Goal: Task Accomplishment & Management: Manage account settings

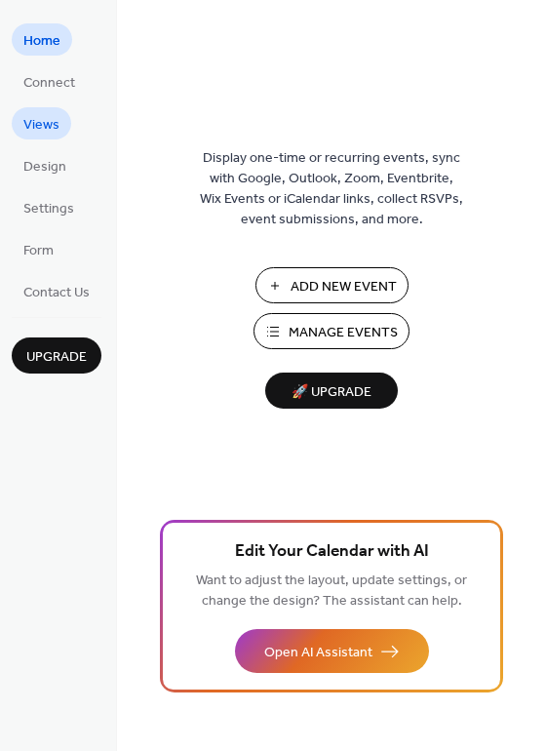
click at [48, 125] on span "Views" at bounding box center [41, 125] width 36 height 20
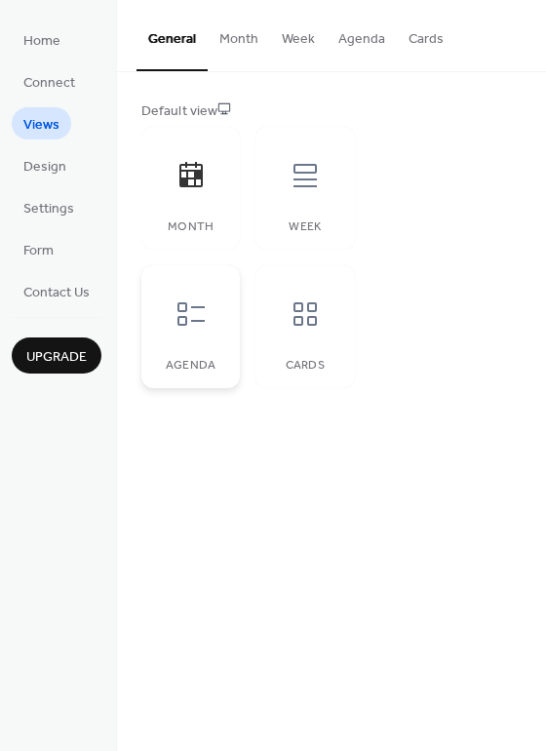
click at [200, 316] on icon at bounding box center [191, 314] width 31 height 31
click at [302, 194] on div at bounding box center [305, 175] width 59 height 59
click at [295, 43] on button "Week" at bounding box center [298, 34] width 57 height 69
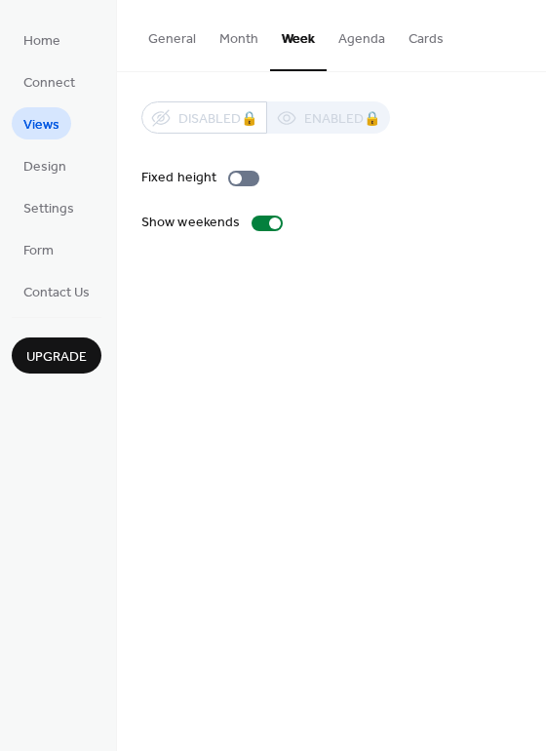
click at [228, 36] on button "Month" at bounding box center [239, 34] width 62 height 69
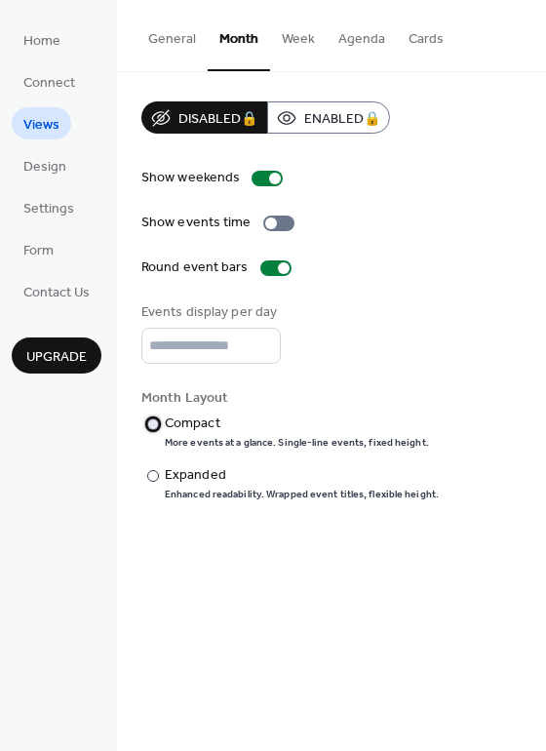
click at [174, 417] on div "Compact" at bounding box center [295, 424] width 261 height 20
click at [33, 163] on span "Design" at bounding box center [44, 167] width 43 height 20
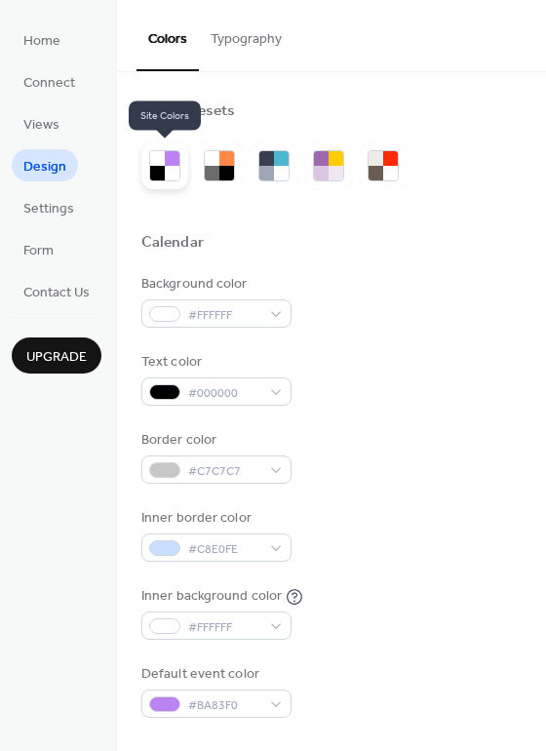
click at [167, 171] on div at bounding box center [172, 173] width 15 height 15
click at [177, 186] on div at bounding box center [164, 165] width 47 height 47
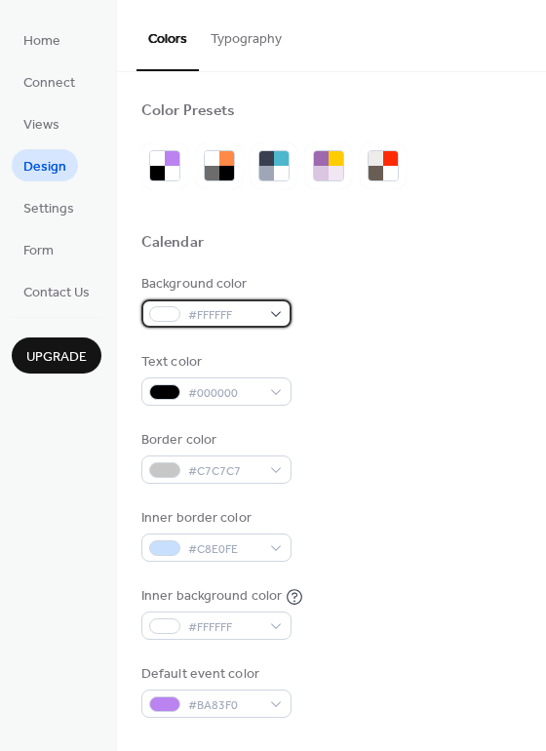
click at [276, 311] on div "#FFFFFF" at bounding box center [216, 314] width 150 height 28
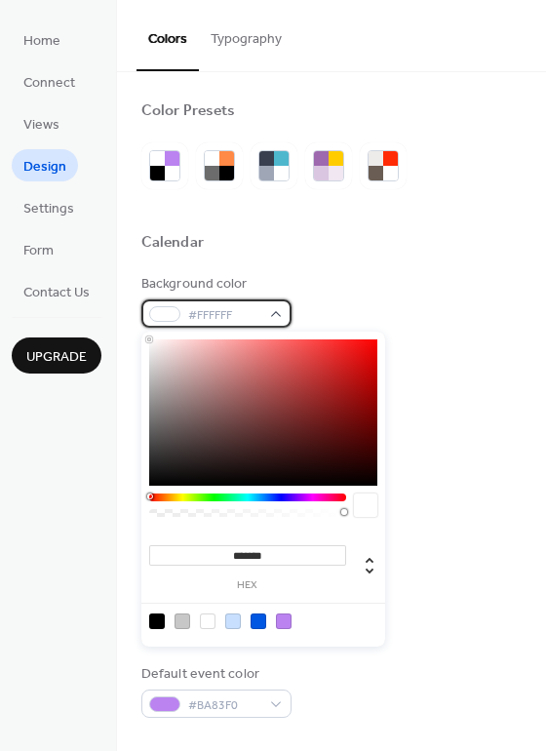
click at [276, 311] on div "#FFFFFF" at bounding box center [216, 314] width 150 height 28
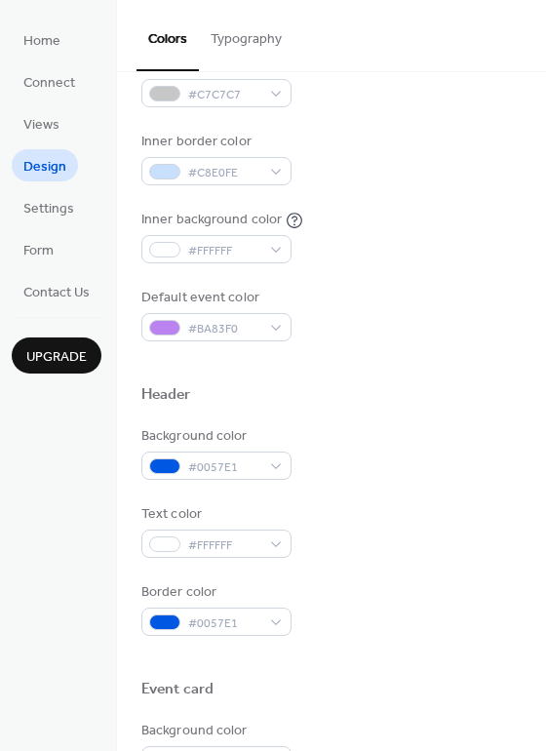
scroll to position [385, 0]
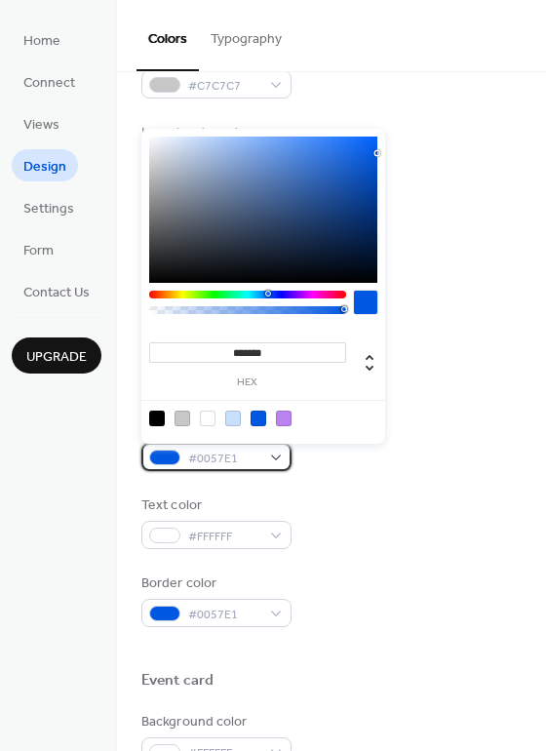
click at [275, 456] on div "#0057E1" at bounding box center [216, 457] width 150 height 28
click at [302, 296] on div at bounding box center [247, 295] width 197 height 8
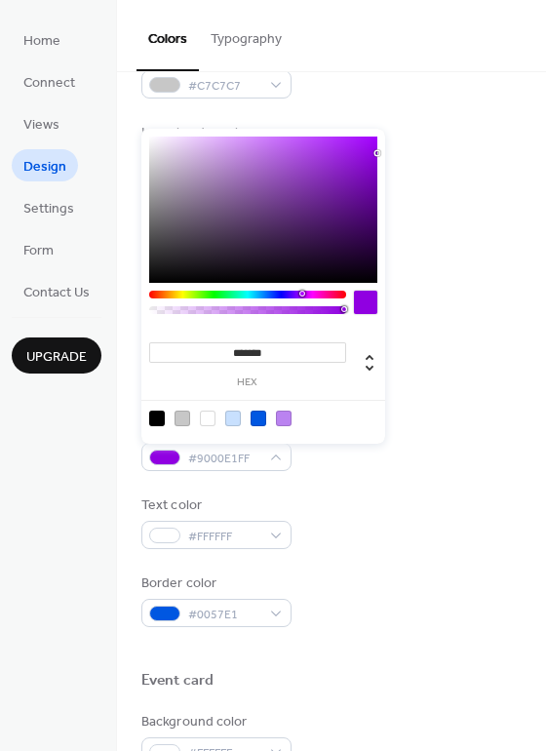
type input "***"
click at [235, 307] on div at bounding box center [247, 310] width 191 height 8
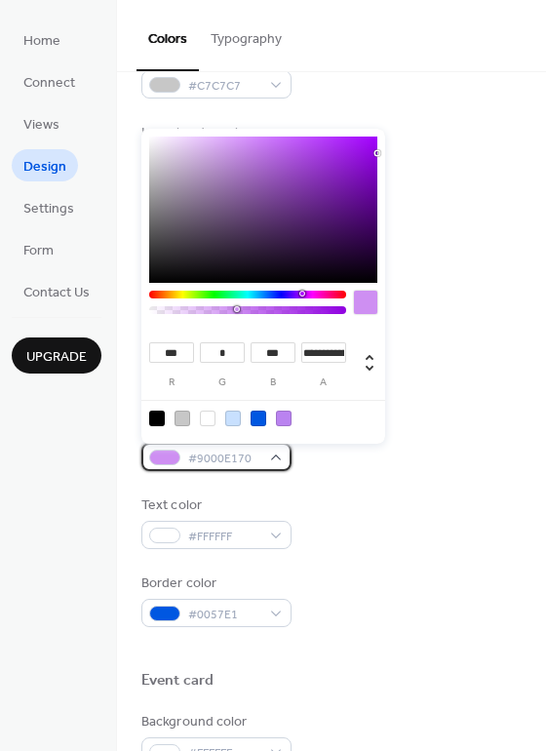
click at [274, 462] on div "#9000E170" at bounding box center [216, 457] width 150 height 28
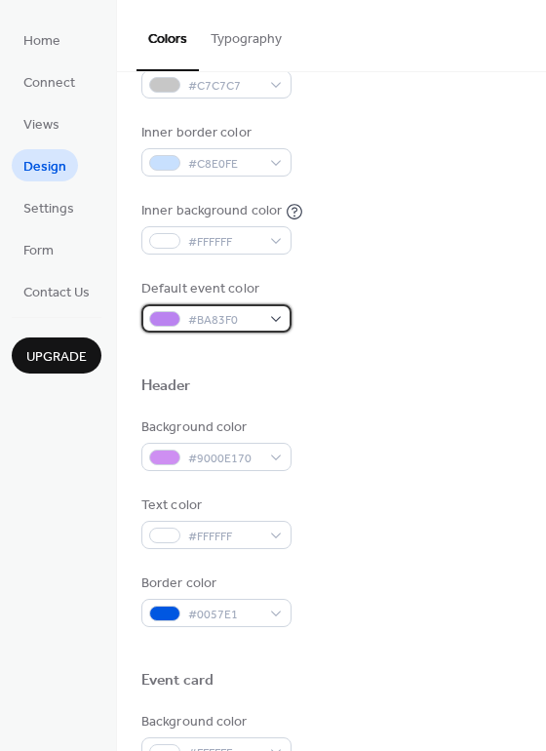
click at [276, 319] on div "#BA83F0" at bounding box center [216, 318] width 150 height 28
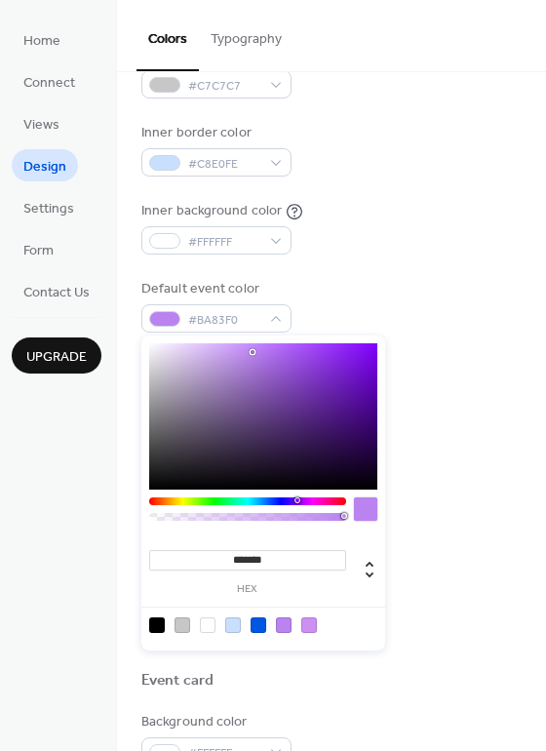
click at [266, 501] on div at bounding box center [247, 502] width 197 height 8
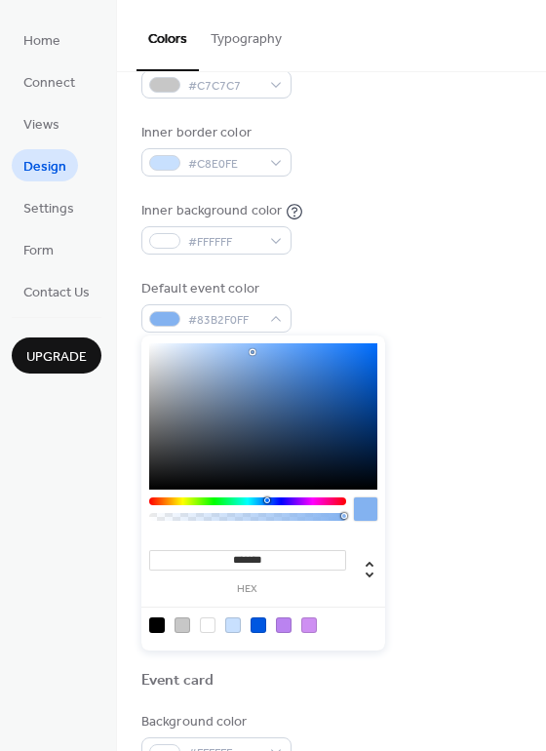
type input "***"
click at [288, 518] on div at bounding box center [247, 517] width 191 height 8
click at [288, 518] on div at bounding box center [289, 516] width 6 height 6
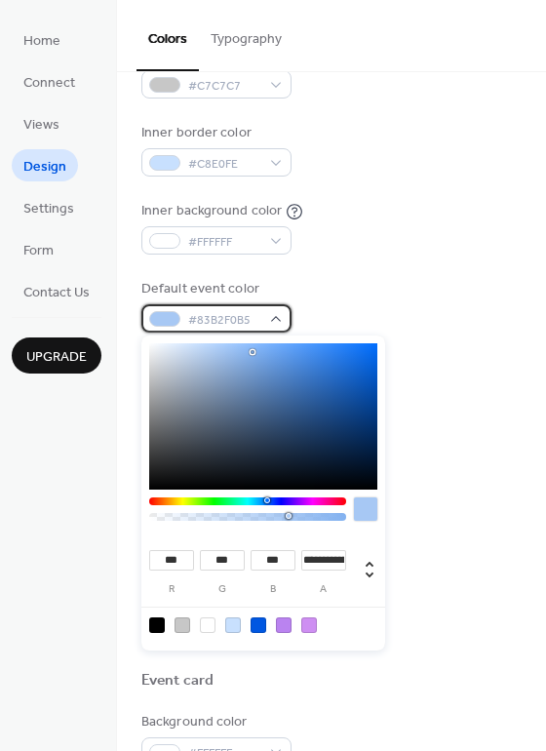
click at [281, 313] on div "#83B2F0B5" at bounding box center [216, 318] width 150 height 28
click at [264, 329] on div "#83B2F0B5" at bounding box center [216, 318] width 150 height 28
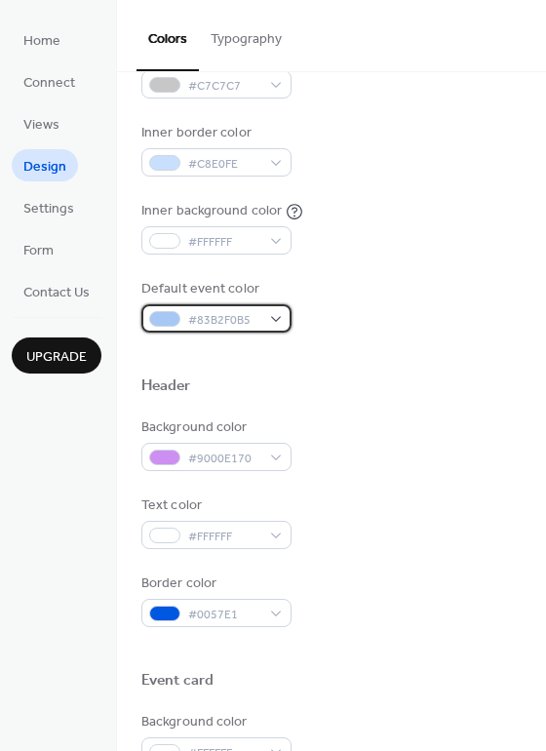
click at [264, 329] on div "#83B2F0B5" at bounding box center [216, 318] width 150 height 28
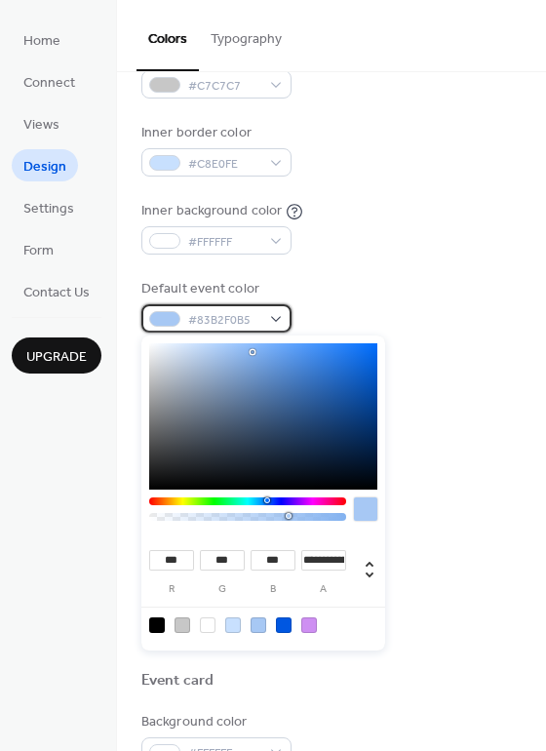
click at [274, 313] on div "#83B2F0B5" at bounding box center [216, 318] width 150 height 28
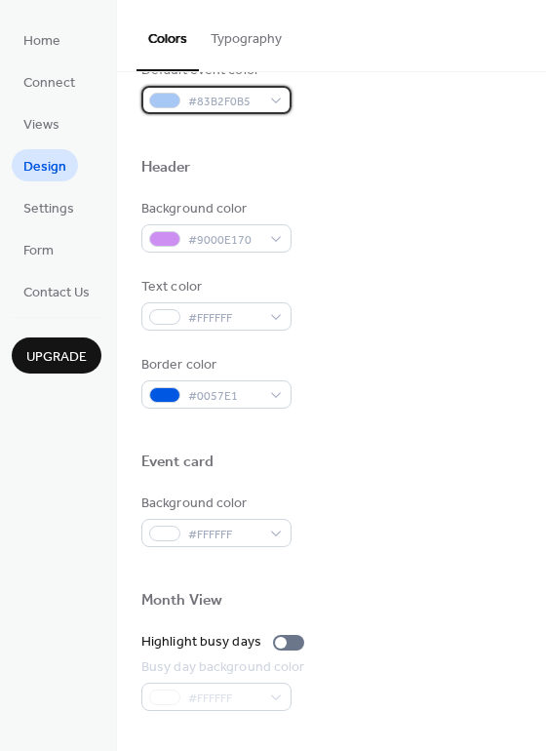
scroll to position [607, 0]
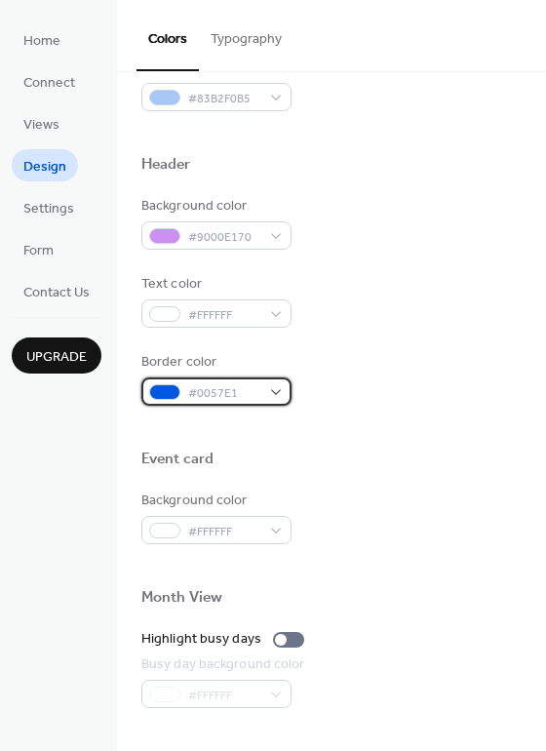
click at [275, 393] on div "#0057E1" at bounding box center [216, 392] width 150 height 28
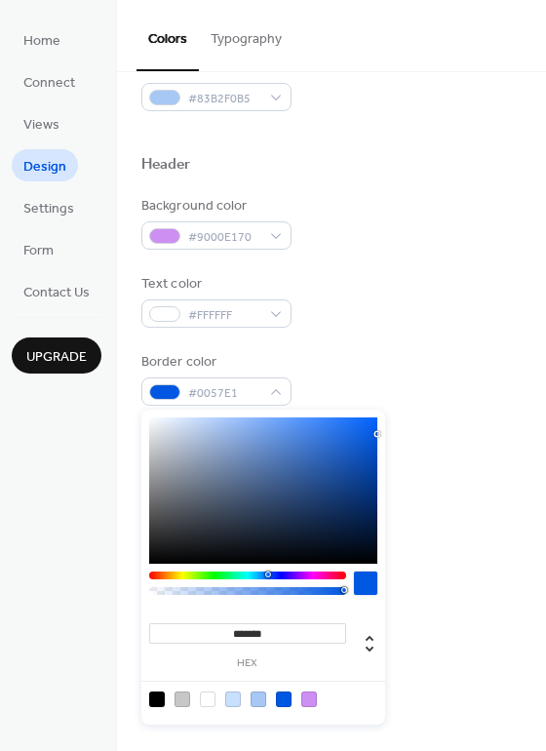
type input "*******"
click at [303, 577] on div at bounding box center [247, 576] width 197 height 8
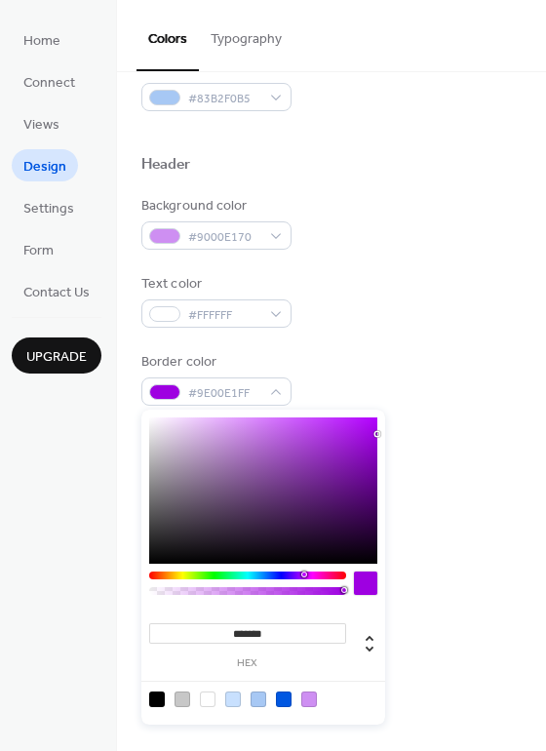
click at [364, 584] on div at bounding box center [365, 583] width 23 height 23
click at [278, 386] on div "#9E00E1FF" at bounding box center [216, 392] width 150 height 28
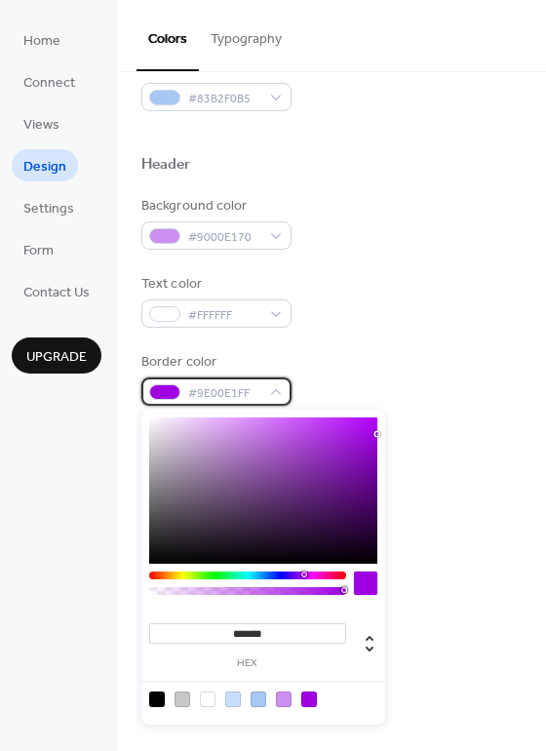
scroll to position [834, 0]
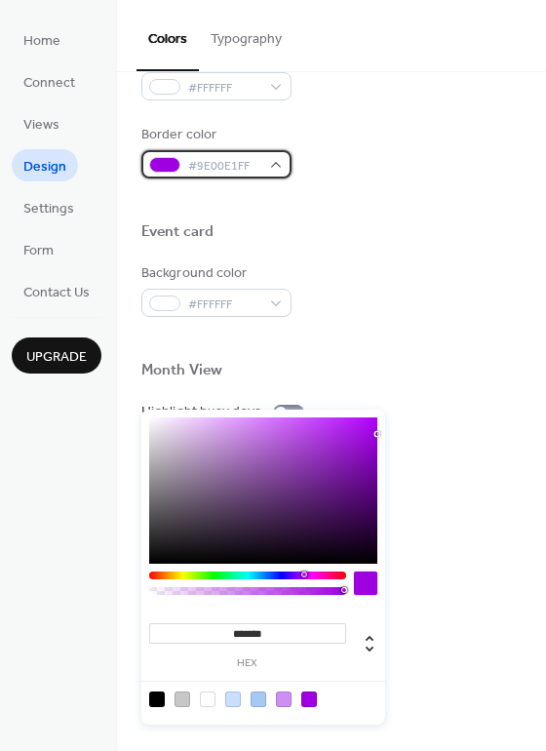
click at [278, 157] on div "#9E00E1FF" at bounding box center [216, 164] width 150 height 28
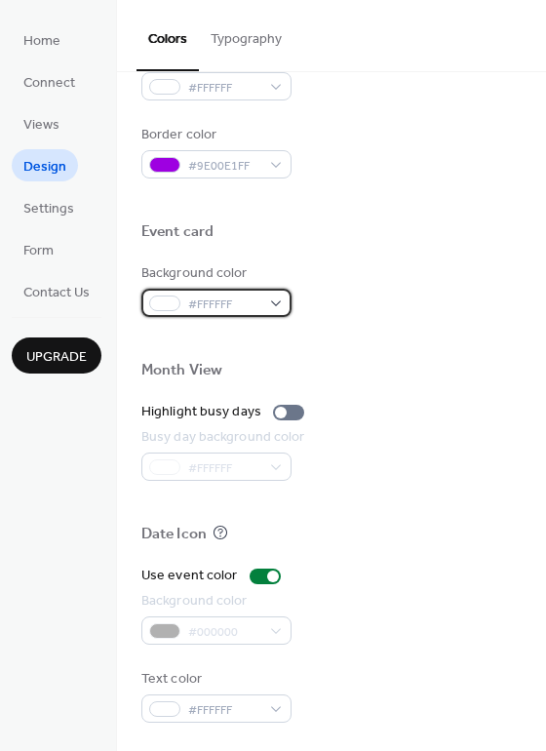
click at [271, 298] on div "#FFFFFF" at bounding box center [216, 303] width 150 height 28
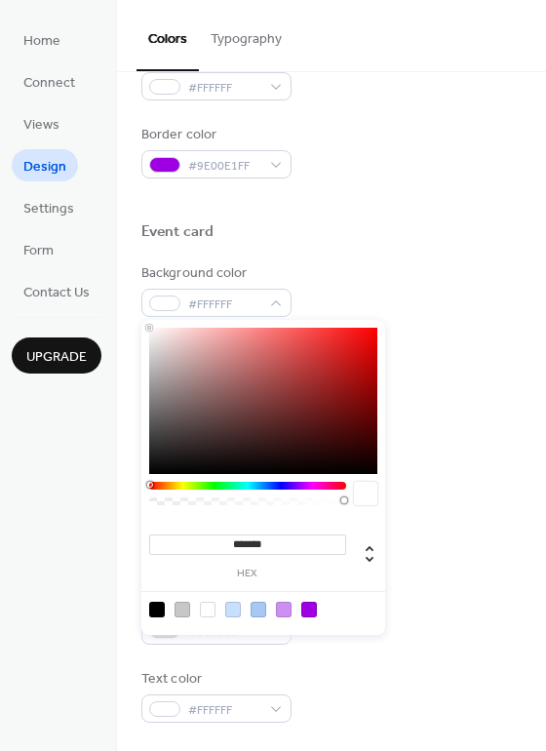
click at [260, 484] on div at bounding box center [247, 486] width 197 height 8
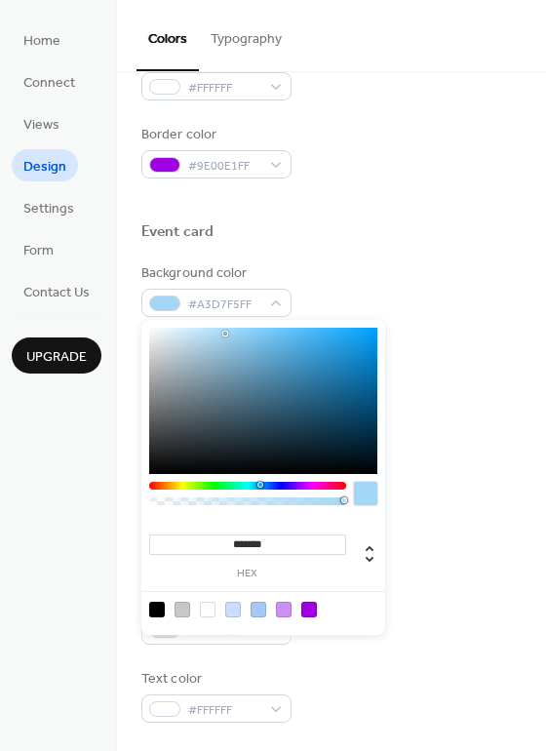
click at [225, 334] on div at bounding box center [263, 401] width 228 height 146
click at [292, 452] on div at bounding box center [263, 401] width 228 height 146
click at [309, 487] on div at bounding box center [247, 486] width 197 height 8
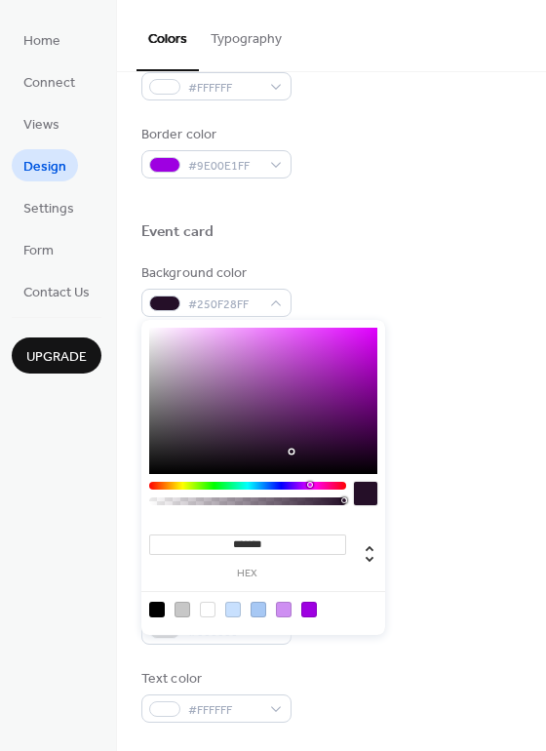
click at [261, 345] on div at bounding box center [263, 401] width 228 height 146
type input "***"
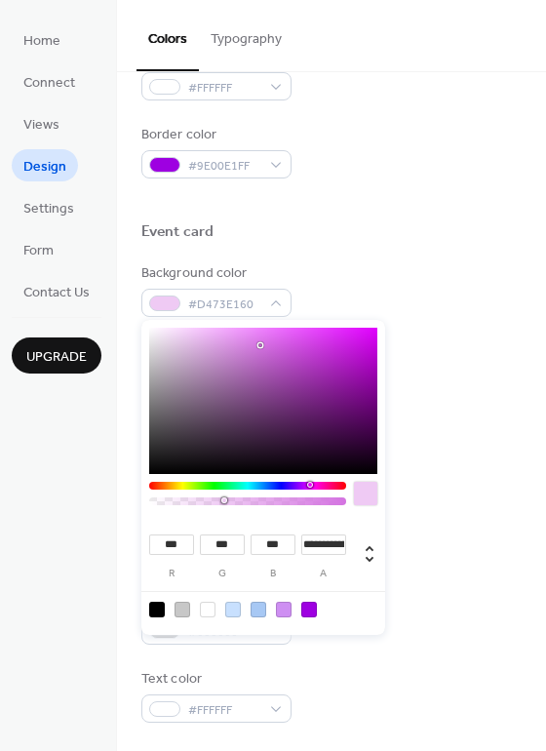
click at [225, 500] on div at bounding box center [247, 502] width 191 height 8
click at [210, 501] on div at bounding box center [247, 502] width 191 height 8
type input "**********"
click at [196, 504] on div at bounding box center [247, 502] width 191 height 8
click at [276, 303] on div "#D473E13A" at bounding box center [216, 303] width 150 height 28
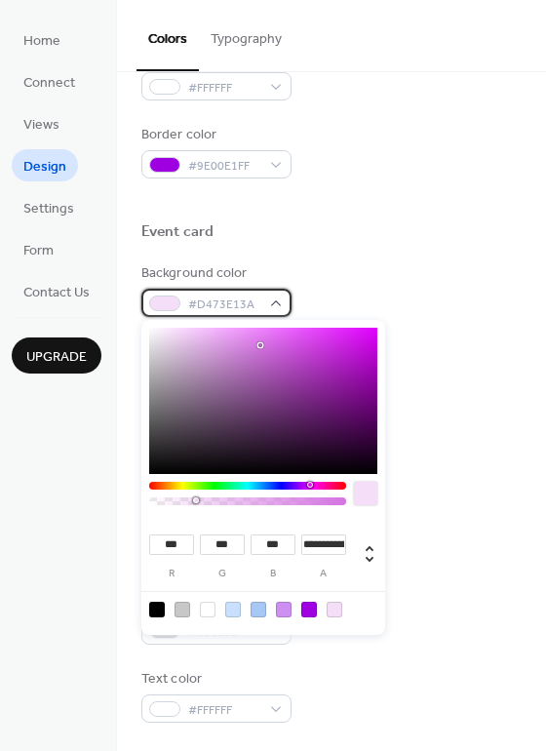
click at [276, 303] on div "#D473E13A" at bounding box center [216, 303] width 150 height 28
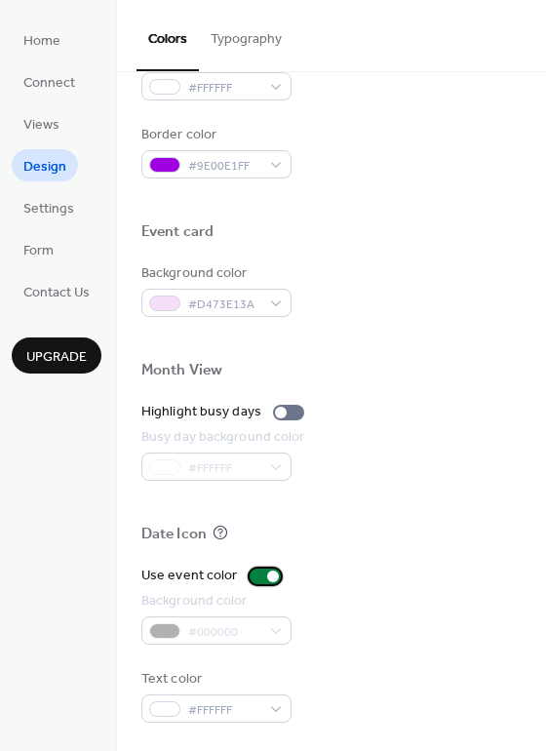
click at [255, 572] on div at bounding box center [265, 577] width 31 height 16
click at [265, 575] on div at bounding box center [265, 577] width 31 height 16
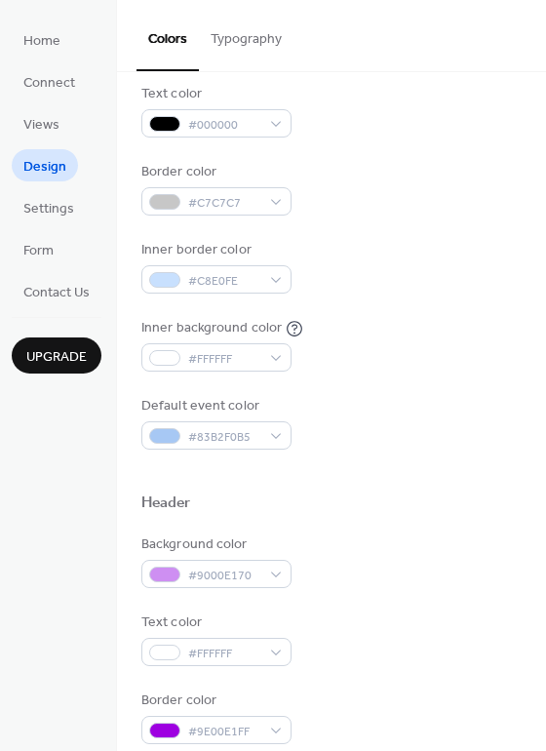
scroll to position [0, 0]
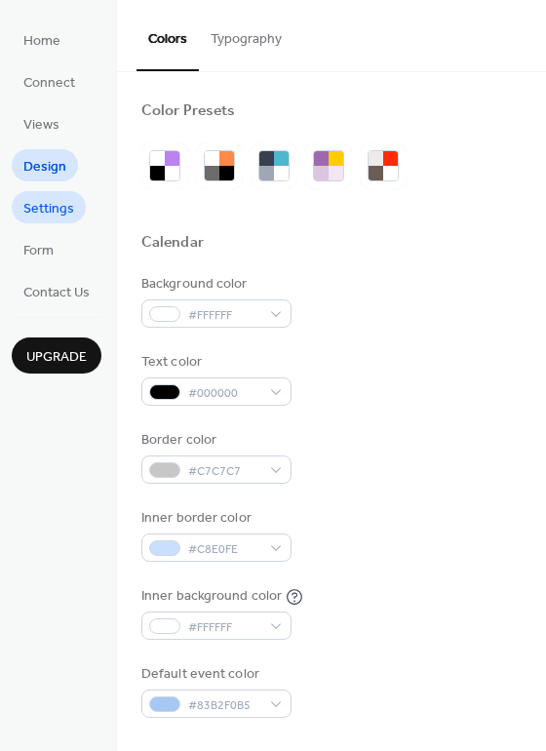
click at [67, 209] on span "Settings" at bounding box center [48, 209] width 51 height 20
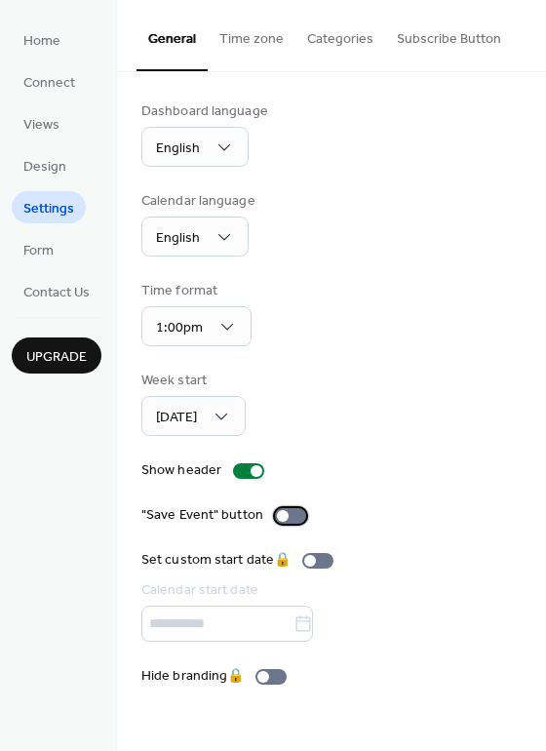
click at [281, 518] on div at bounding box center [283, 516] width 12 height 12
click at [256, 38] on button "Time zone" at bounding box center [252, 34] width 88 height 69
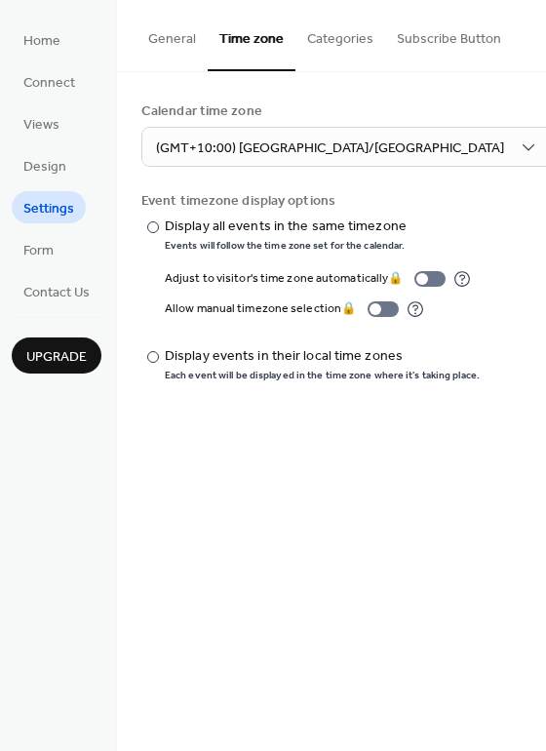
click at [341, 35] on button "Categories" at bounding box center [341, 34] width 90 height 69
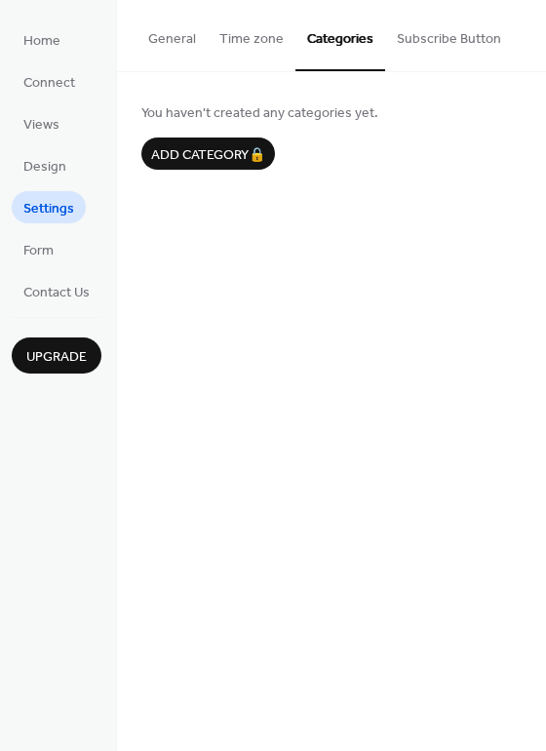
click at [432, 38] on button "Subscribe Button" at bounding box center [449, 34] width 128 height 69
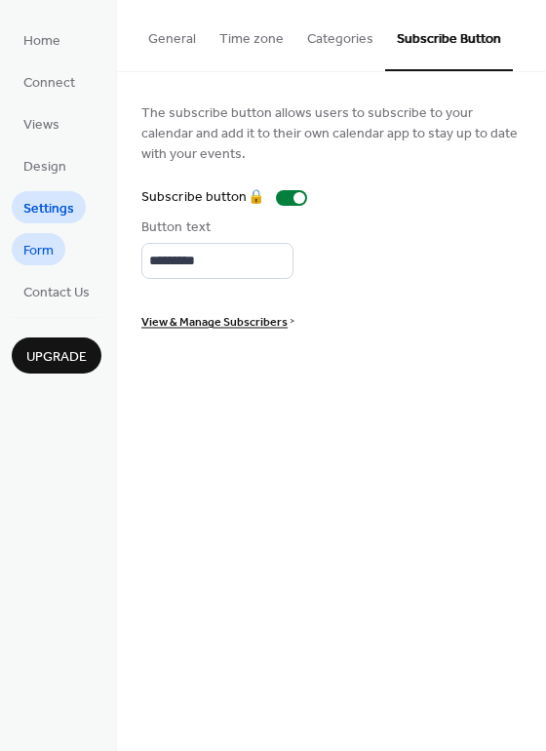
click at [34, 253] on span "Form" at bounding box center [38, 251] width 30 height 20
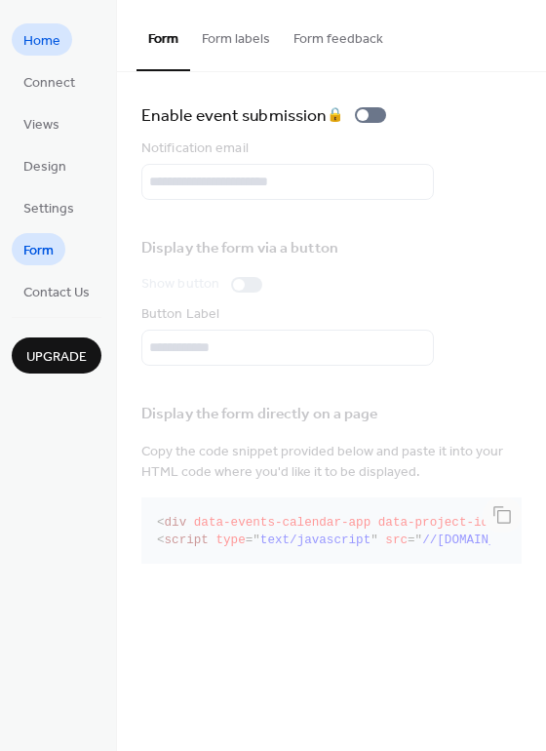
click at [45, 42] on span "Home" at bounding box center [41, 41] width 37 height 20
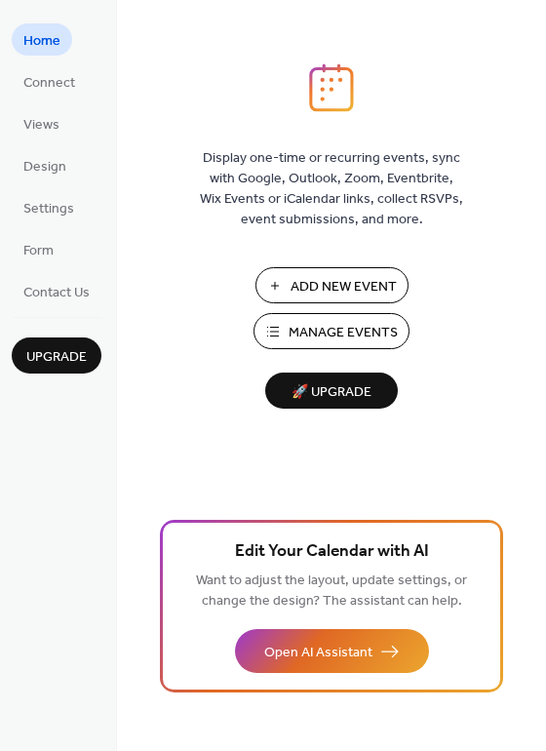
click at [323, 346] on button "Manage Events" at bounding box center [332, 331] width 156 height 36
click at [44, 86] on span "Connect" at bounding box center [49, 83] width 52 height 20
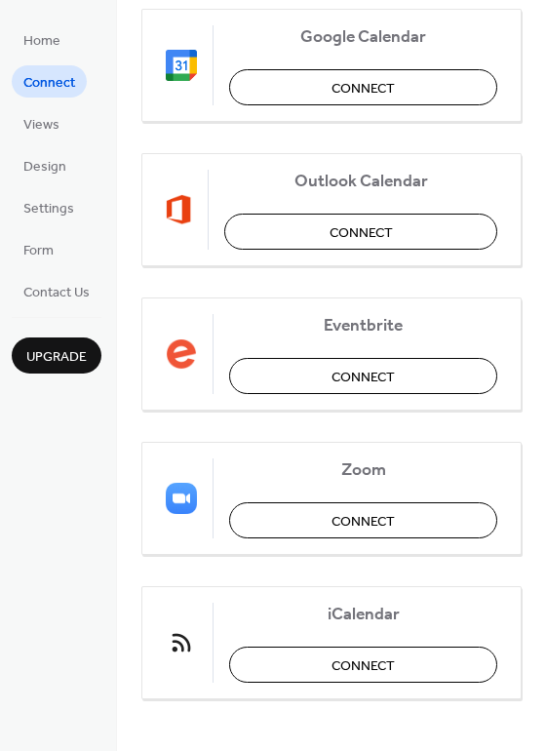
scroll to position [405, 0]
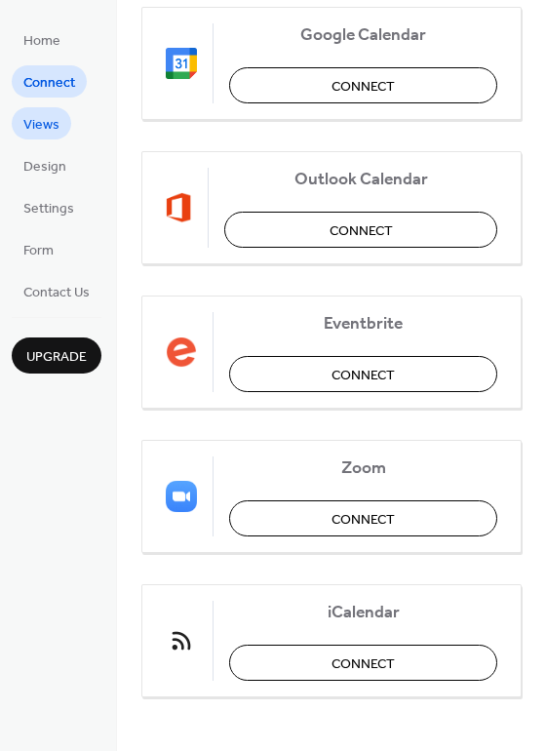
click at [52, 121] on span "Views" at bounding box center [41, 125] width 36 height 20
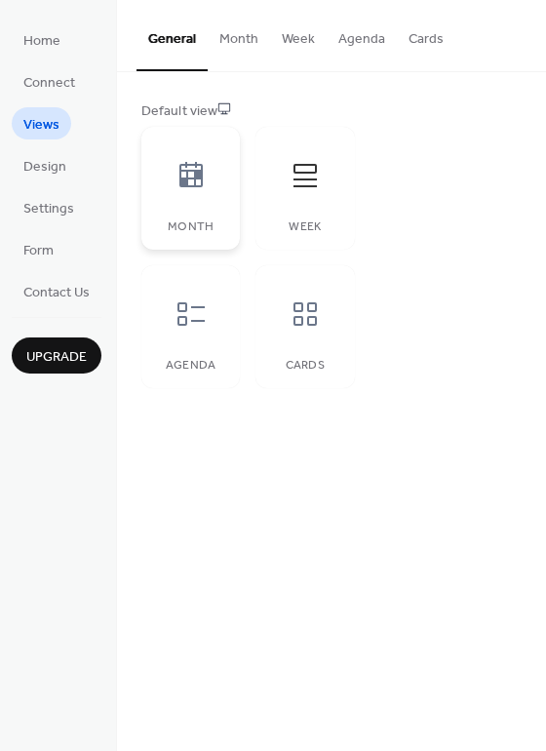
click at [192, 196] on div at bounding box center [191, 175] width 59 height 59
click at [298, 208] on div "Week" at bounding box center [305, 188] width 99 height 123
click at [198, 325] on icon at bounding box center [191, 314] width 31 height 31
click at [306, 314] on icon at bounding box center [305, 314] width 31 height 31
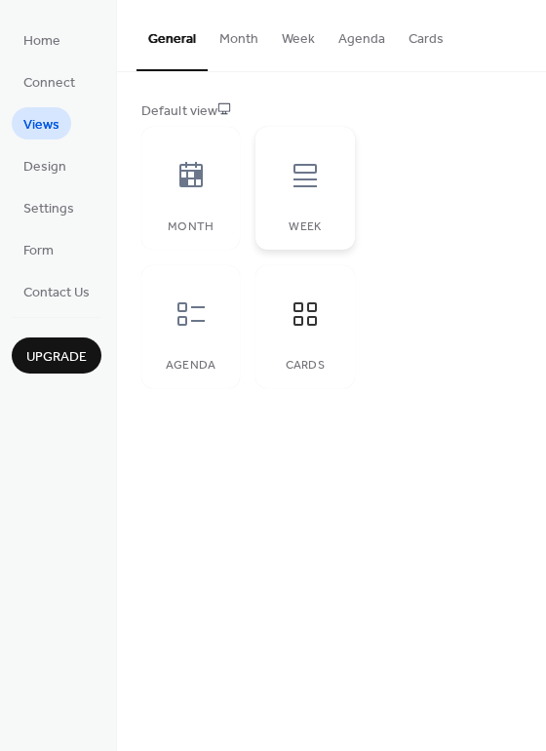
click at [301, 189] on icon at bounding box center [305, 175] width 31 height 31
click at [50, 174] on span "Design" at bounding box center [44, 167] width 43 height 20
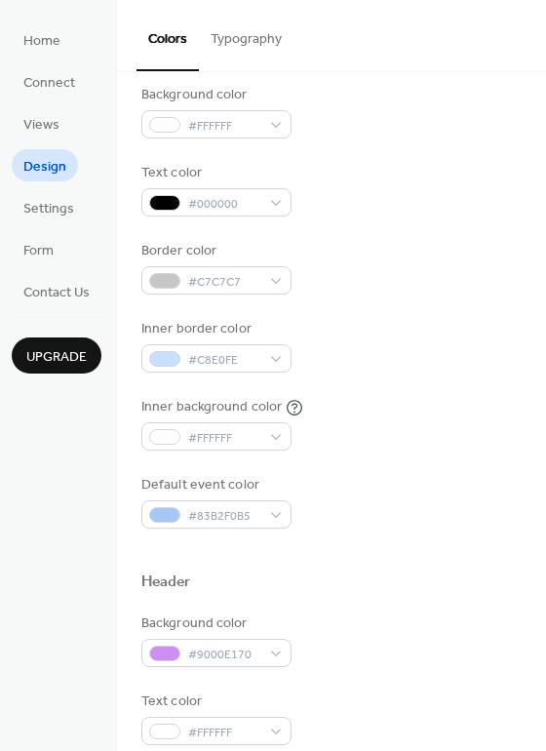
scroll to position [167, 0]
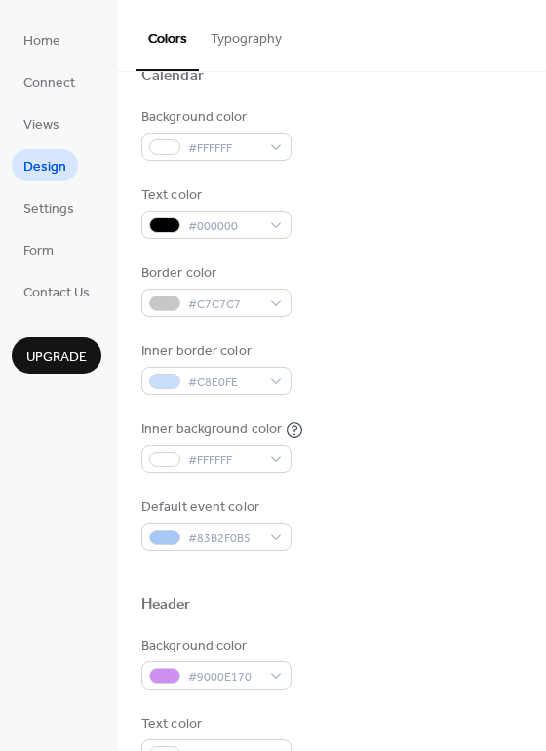
click at [262, 32] on button "Typography" at bounding box center [246, 34] width 95 height 69
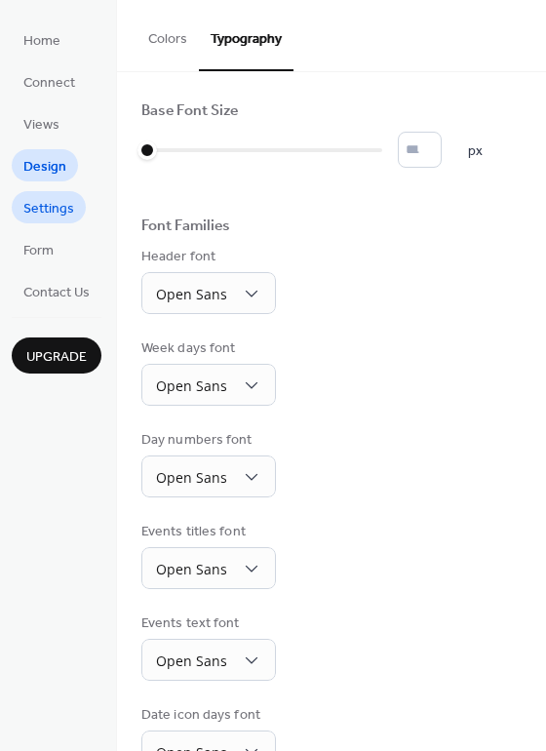
click at [56, 212] on span "Settings" at bounding box center [48, 209] width 51 height 20
